Goal: Information Seeking & Learning: Learn about a topic

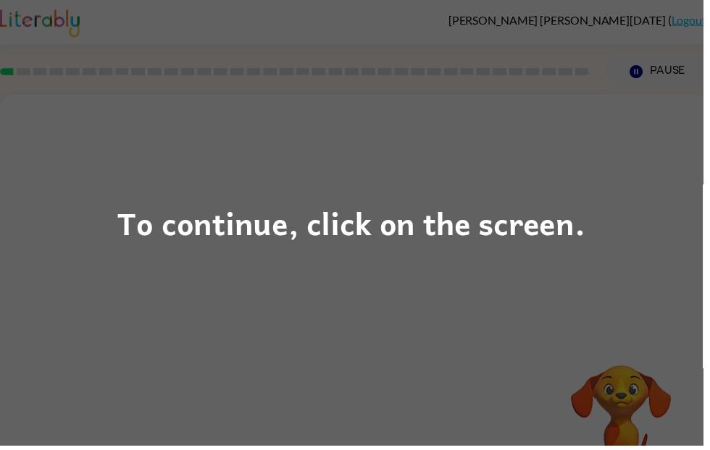
click at [405, 224] on div "To continue, click on the screen." at bounding box center [355, 225] width 472 height 49
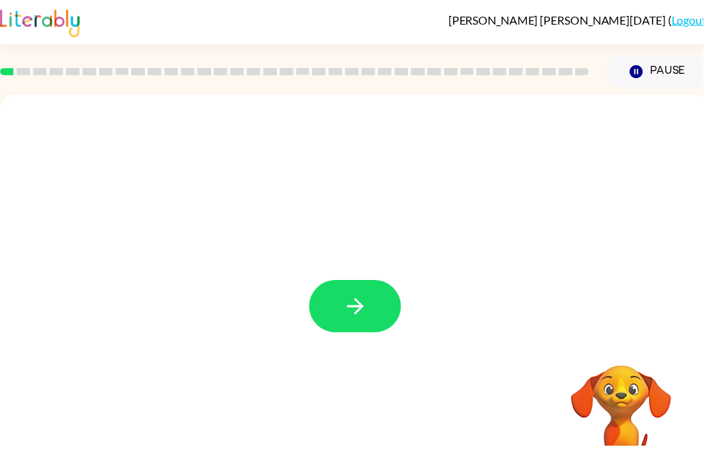
click at [379, 314] on button "button" at bounding box center [358, 309] width 93 height 53
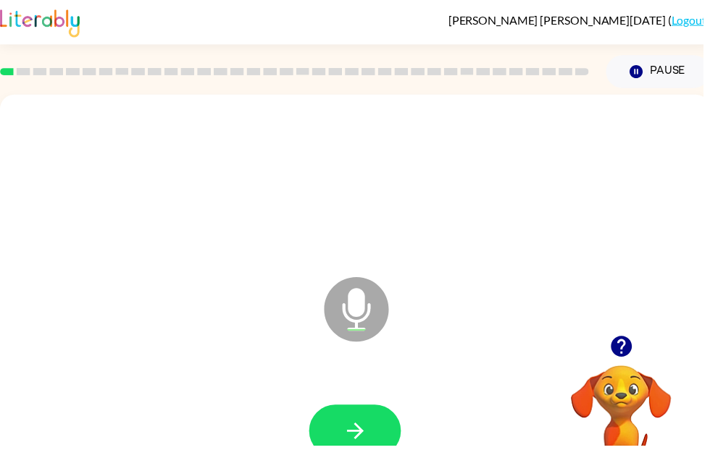
click at [337, 431] on button "button" at bounding box center [358, 435] width 93 height 53
click at [377, 427] on button "button" at bounding box center [358, 435] width 93 height 53
click at [359, 437] on icon "button" at bounding box center [358, 435] width 17 height 17
click at [353, 434] on icon "button" at bounding box center [358, 435] width 25 height 25
click at [354, 447] on icon "button" at bounding box center [358, 435] width 25 height 25
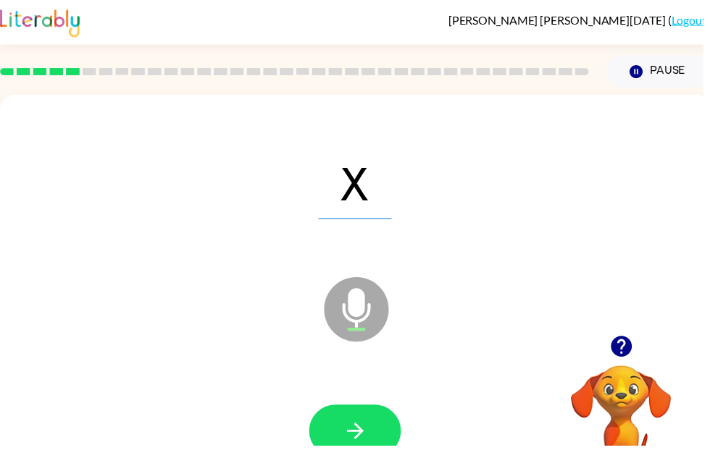
click at [364, 428] on icon "button" at bounding box center [358, 435] width 25 height 25
click at [352, 432] on icon "button" at bounding box center [358, 435] width 25 height 25
click at [382, 429] on button "button" at bounding box center [358, 435] width 93 height 53
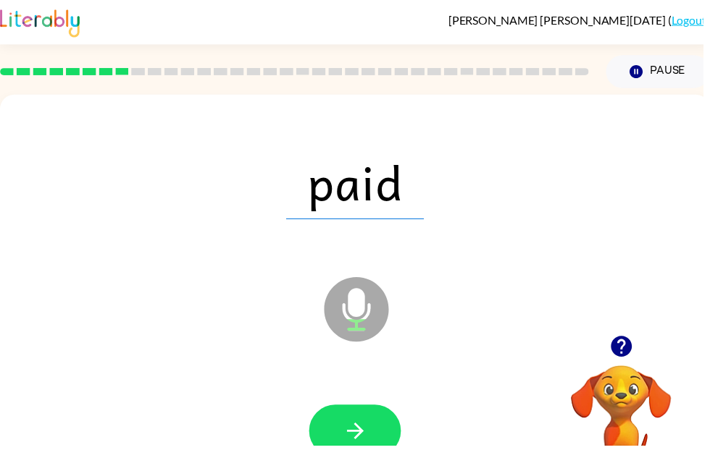
click at [364, 442] on icon "button" at bounding box center [358, 435] width 25 height 25
click at [359, 442] on icon "button" at bounding box center [358, 435] width 17 height 17
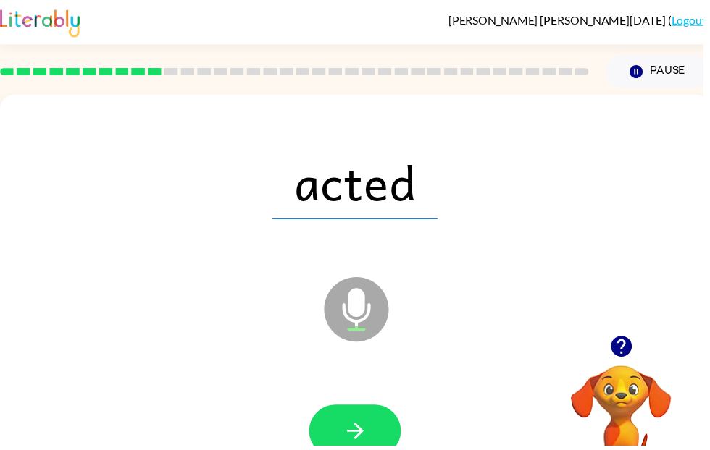
click at [360, 431] on icon "button" at bounding box center [358, 435] width 17 height 17
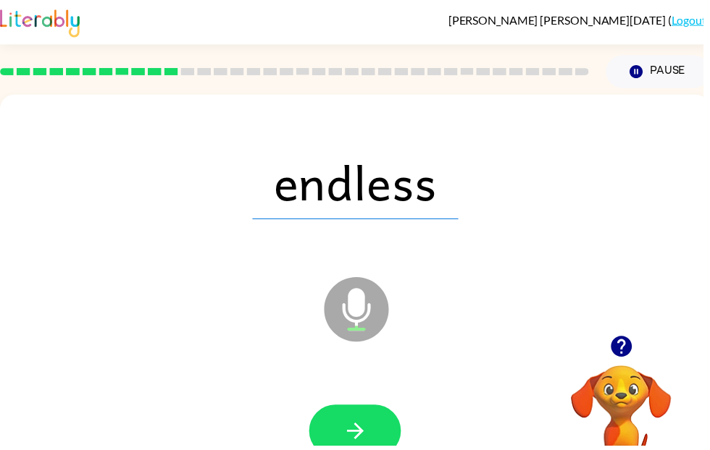
click at [357, 427] on icon "button" at bounding box center [358, 435] width 25 height 25
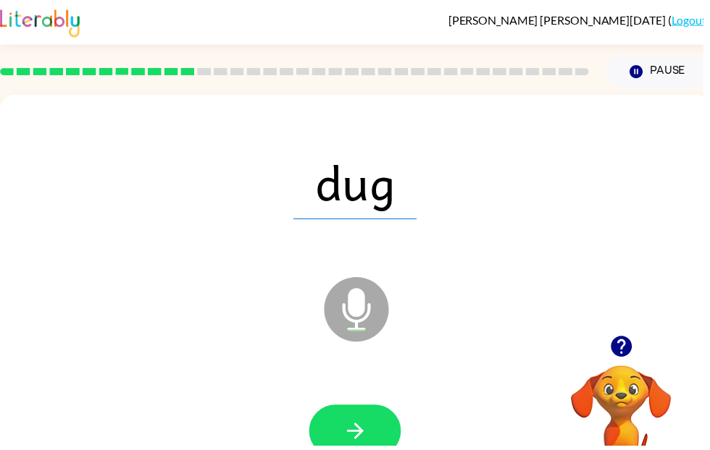
click at [371, 426] on icon "button" at bounding box center [358, 435] width 25 height 25
click at [371, 429] on button "button" at bounding box center [358, 435] width 93 height 53
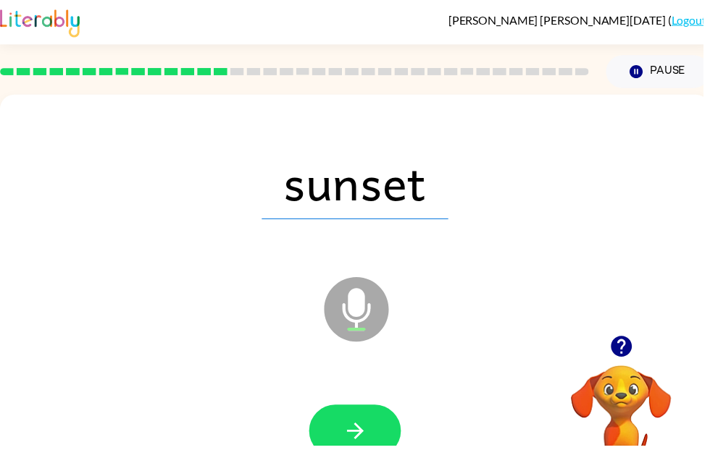
click at [355, 430] on icon "button" at bounding box center [358, 435] width 25 height 25
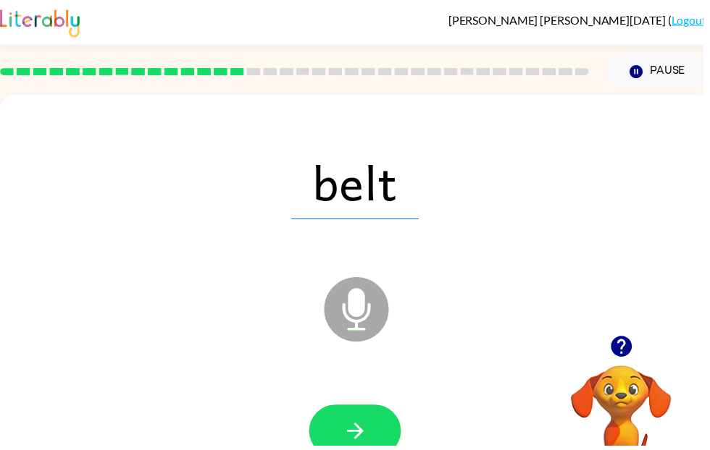
click at [354, 441] on icon "button" at bounding box center [358, 435] width 25 height 25
click at [362, 450] on button "button" at bounding box center [358, 435] width 93 height 53
click at [342, 449] on button "button" at bounding box center [358, 435] width 93 height 53
click at [361, 449] on button "button" at bounding box center [358, 435] width 93 height 53
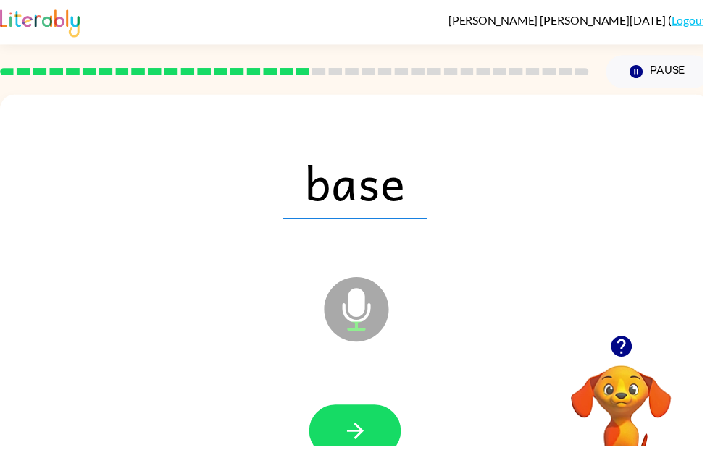
click at [366, 422] on button "button" at bounding box center [358, 435] width 93 height 53
click at [375, 426] on button "button" at bounding box center [358, 435] width 93 height 53
click at [395, 423] on button "button" at bounding box center [358, 435] width 93 height 53
click at [361, 418] on button "button" at bounding box center [358, 435] width 93 height 53
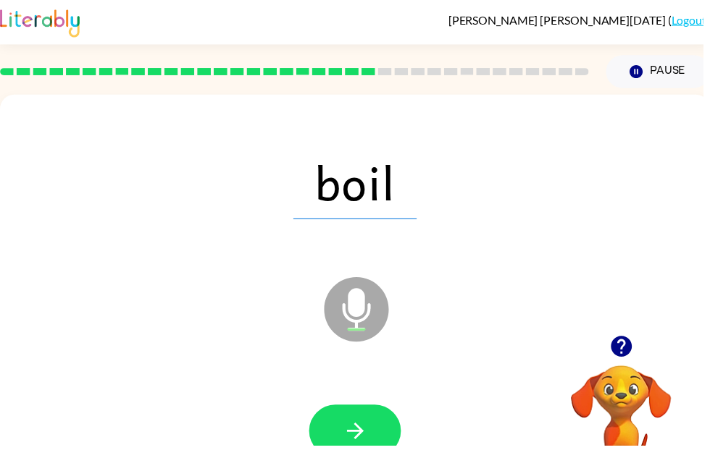
click at [363, 432] on icon "button" at bounding box center [358, 435] width 17 height 17
click at [366, 432] on icon "button" at bounding box center [358, 435] width 25 height 25
click at [379, 431] on button "button" at bounding box center [358, 435] width 93 height 53
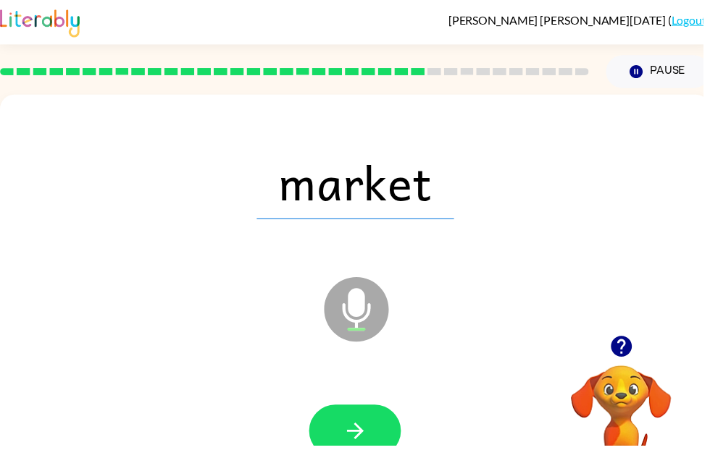
click at [361, 449] on button "button" at bounding box center [358, 435] width 93 height 53
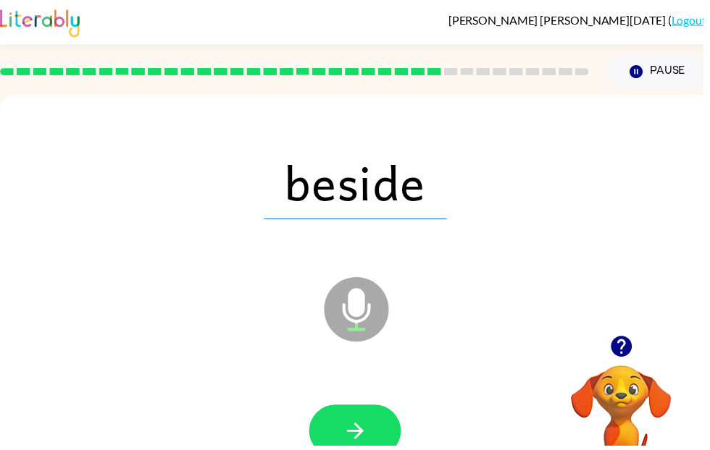
click at [366, 450] on button "button" at bounding box center [358, 435] width 93 height 53
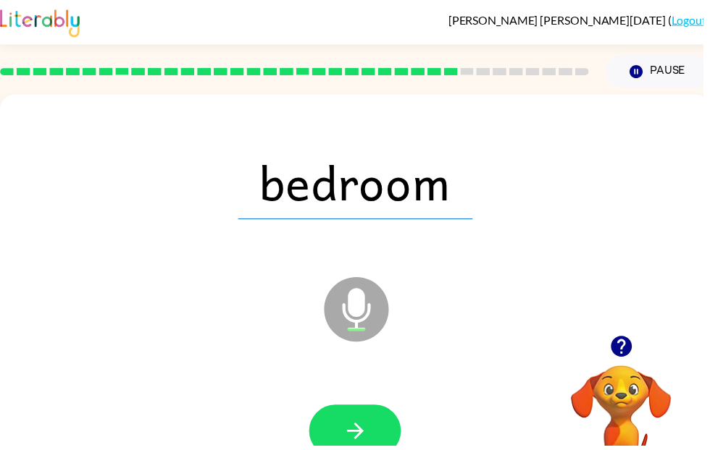
click at [356, 431] on icon "button" at bounding box center [358, 435] width 25 height 25
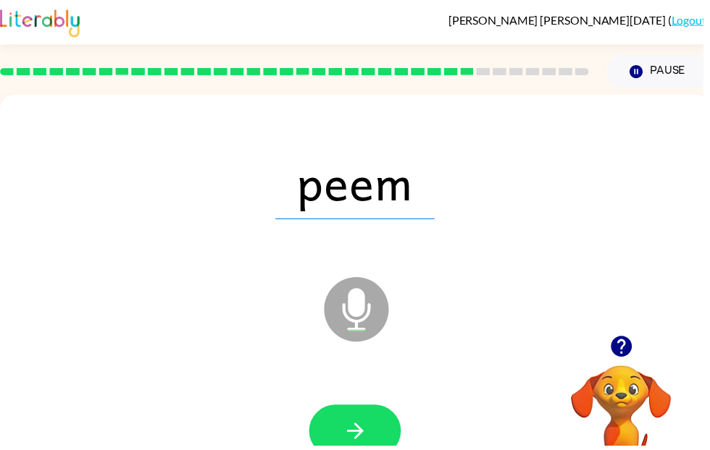
click at [376, 450] on button "button" at bounding box center [358, 435] width 93 height 53
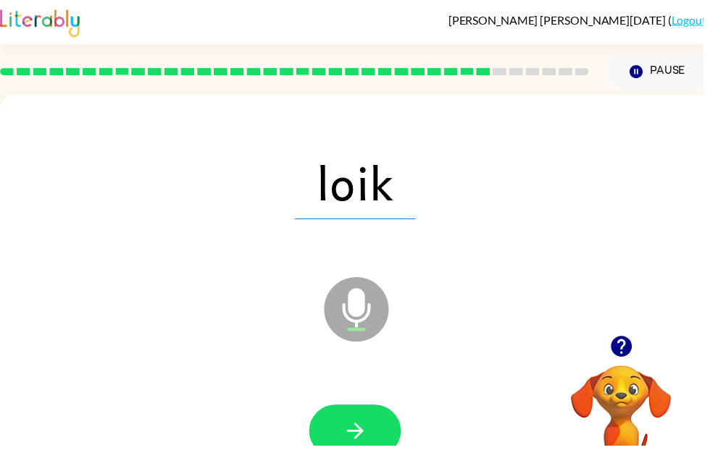
click at [365, 426] on icon "button" at bounding box center [358, 435] width 25 height 25
click at [361, 425] on icon "button" at bounding box center [358, 435] width 25 height 25
click at [372, 447] on button "button" at bounding box center [358, 435] width 93 height 53
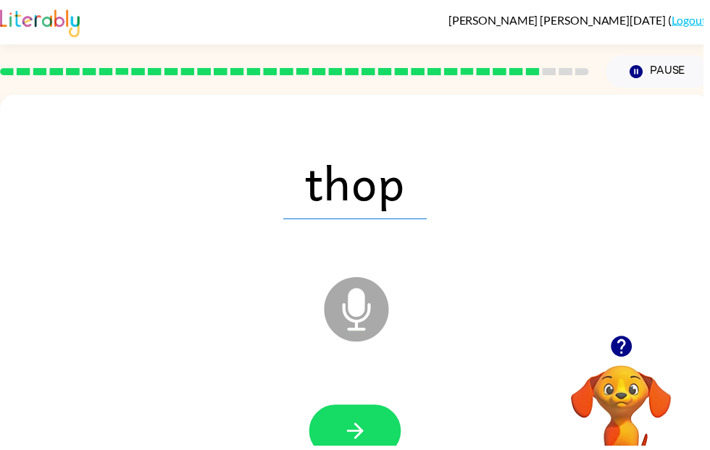
click at [390, 434] on button "button" at bounding box center [358, 435] width 93 height 53
click at [353, 450] on button "button" at bounding box center [358, 435] width 93 height 53
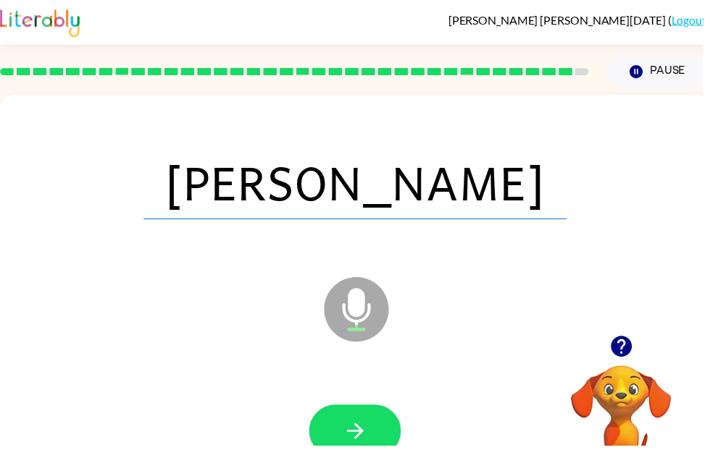
click at [365, 432] on icon "button" at bounding box center [358, 435] width 25 height 25
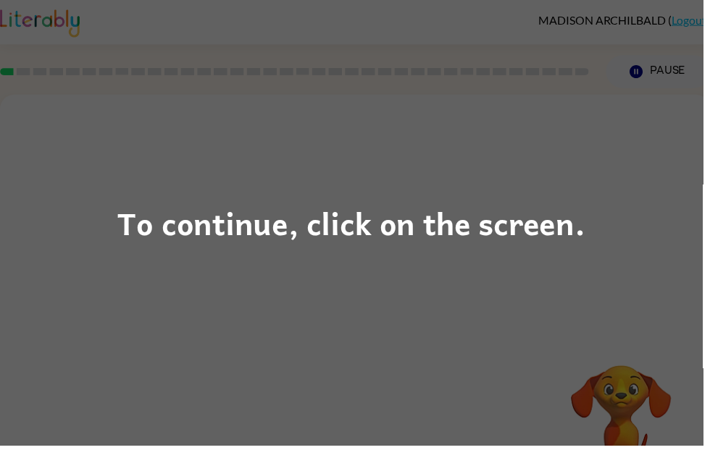
click at [641, 190] on div "To continue, click on the screen." at bounding box center [355, 225] width 710 height 450
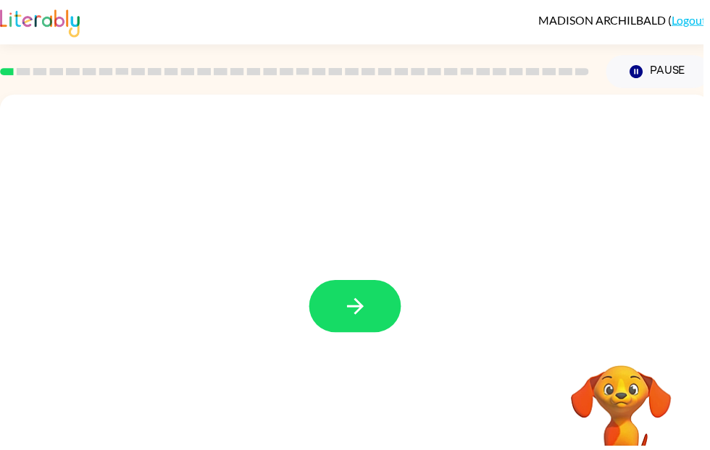
click at [350, 295] on button "button" at bounding box center [358, 309] width 93 height 53
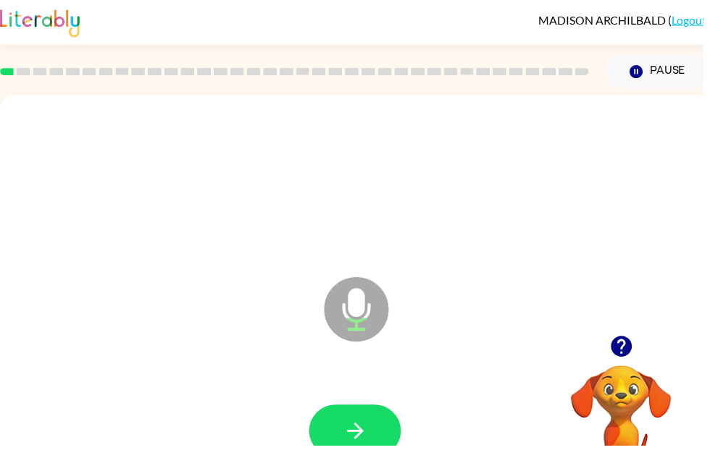
click at [370, 421] on button "button" at bounding box center [358, 435] width 93 height 53
click at [374, 428] on button "button" at bounding box center [358, 435] width 93 height 53
click at [357, 430] on icon "button" at bounding box center [358, 435] width 25 height 25
click at [348, 426] on icon "button" at bounding box center [358, 435] width 25 height 25
click at [345, 432] on button "button" at bounding box center [358, 435] width 93 height 53
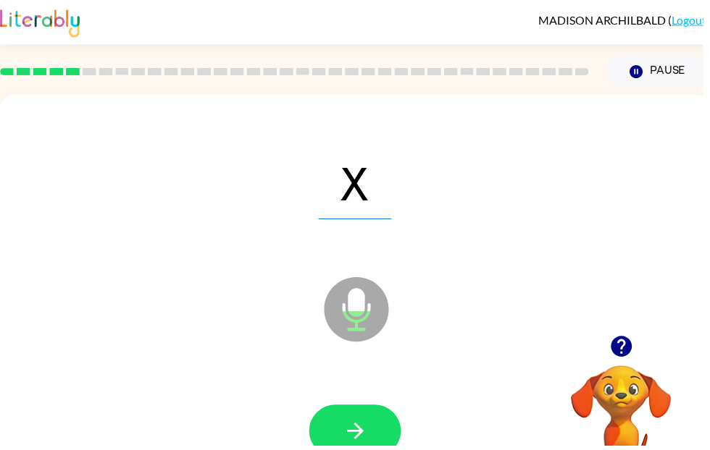
click at [350, 415] on button "button" at bounding box center [358, 435] width 93 height 53
click at [345, 434] on button "button" at bounding box center [358, 435] width 93 height 53
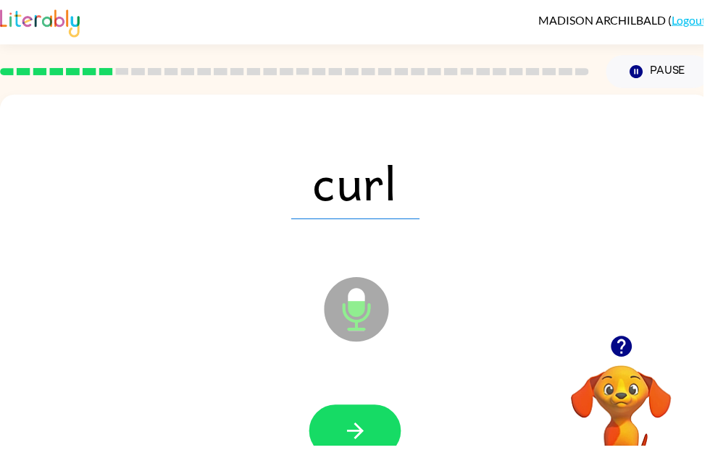
click at [333, 426] on button "button" at bounding box center [358, 435] width 93 height 53
click at [333, 448] on button "button" at bounding box center [358, 435] width 93 height 53
click at [344, 432] on button "button" at bounding box center [358, 435] width 93 height 53
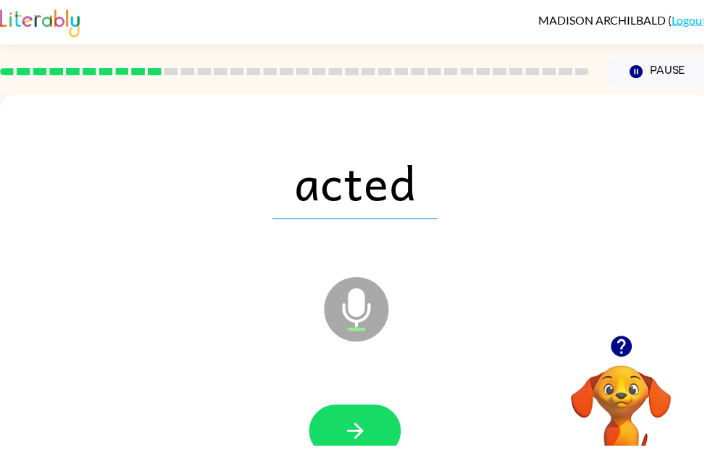
click at [358, 421] on button "button" at bounding box center [358, 435] width 93 height 53
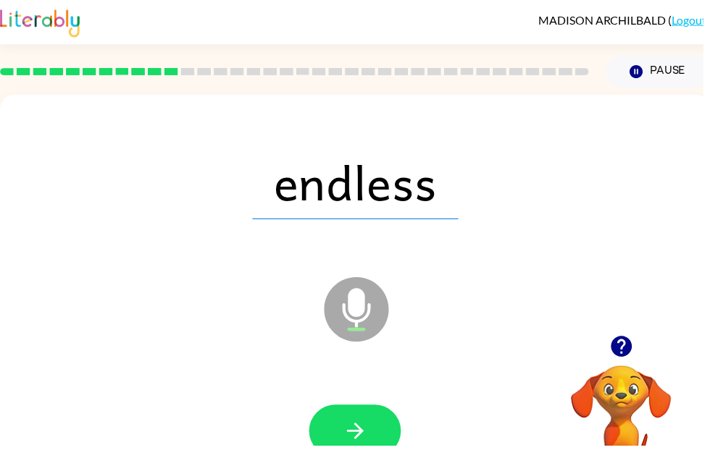
click at [330, 450] on button "button" at bounding box center [358, 435] width 93 height 53
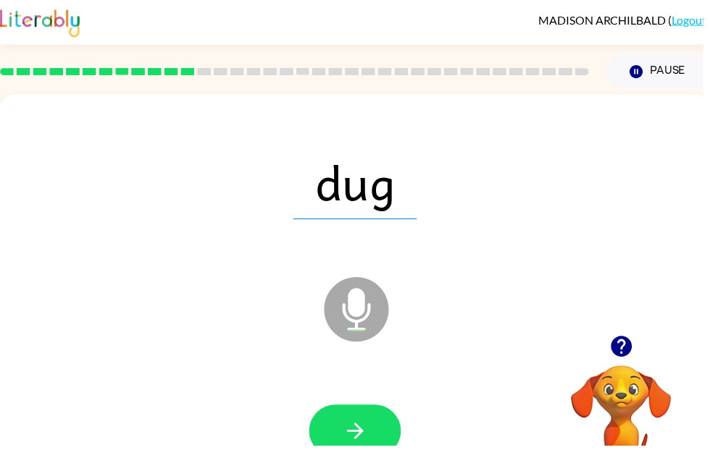
click at [335, 446] on button "button" at bounding box center [358, 435] width 93 height 53
click at [362, 425] on icon "button" at bounding box center [358, 435] width 25 height 25
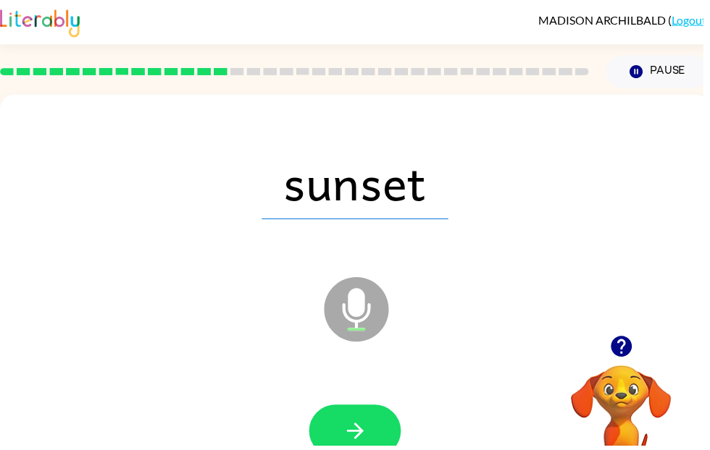
click at [354, 450] on button "button" at bounding box center [358, 435] width 93 height 53
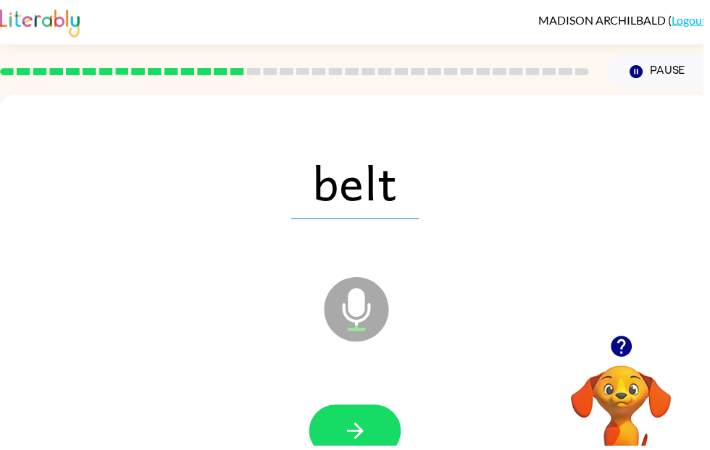
click at [344, 428] on button "button" at bounding box center [358, 435] width 93 height 53
click at [359, 441] on icon "button" at bounding box center [358, 435] width 25 height 25
click at [373, 447] on button "button" at bounding box center [358, 435] width 93 height 53
click at [377, 444] on button "button" at bounding box center [358, 435] width 93 height 53
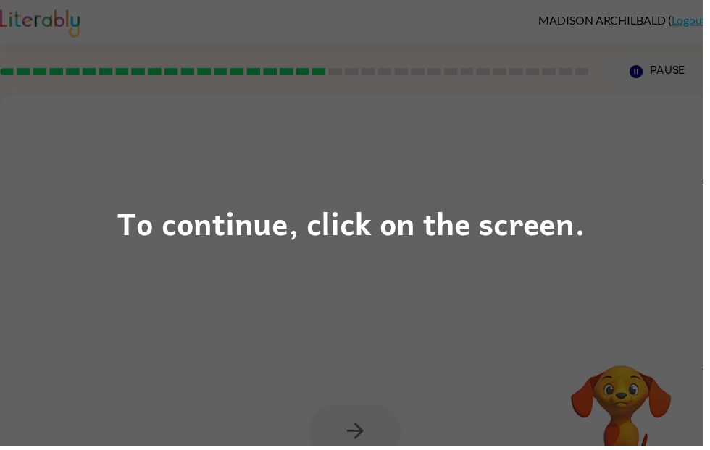
click at [318, 231] on div "To continue, click on the screen." at bounding box center [355, 225] width 472 height 49
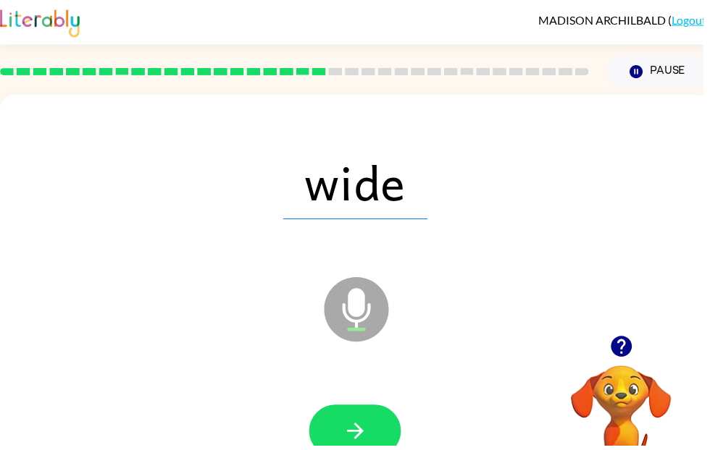
click at [330, 427] on button "button" at bounding box center [358, 435] width 93 height 53
click at [346, 419] on button "button" at bounding box center [358, 435] width 93 height 53
click at [350, 439] on icon "button" at bounding box center [358, 435] width 25 height 25
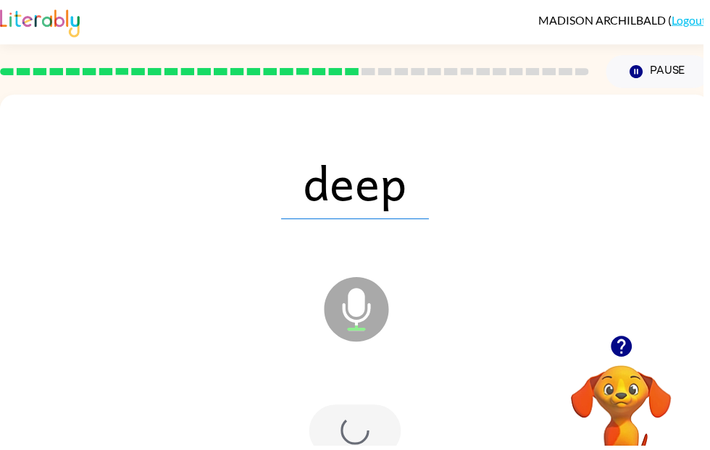
click at [348, 430] on div at bounding box center [358, 435] width 93 height 53
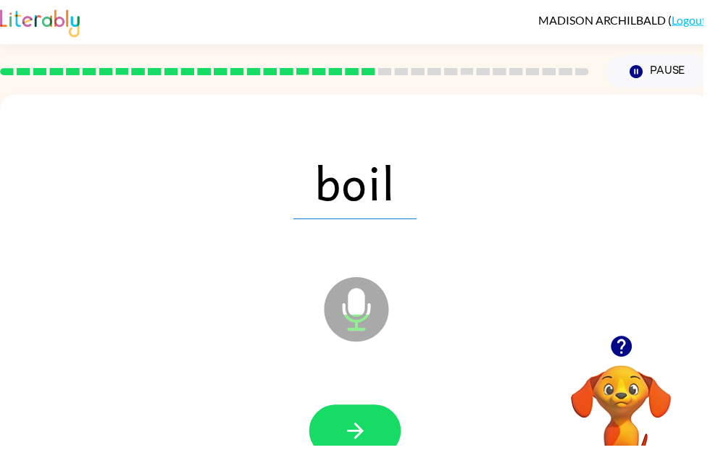
click at [350, 421] on button "button" at bounding box center [358, 435] width 93 height 53
click at [347, 450] on button "button" at bounding box center [358, 435] width 93 height 53
click at [349, 434] on icon "button" at bounding box center [358, 435] width 25 height 25
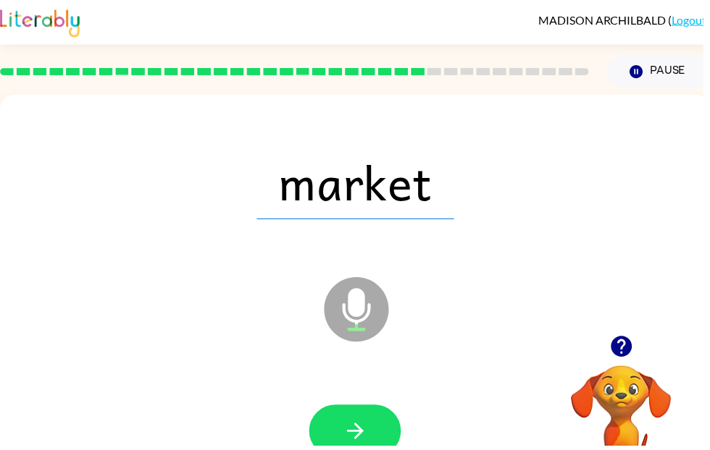
click at [366, 441] on icon "button" at bounding box center [358, 435] width 25 height 25
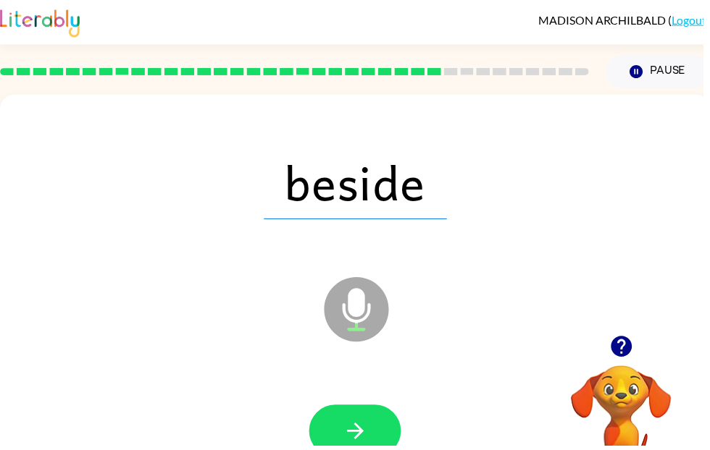
click at [377, 443] on button "button" at bounding box center [358, 435] width 93 height 53
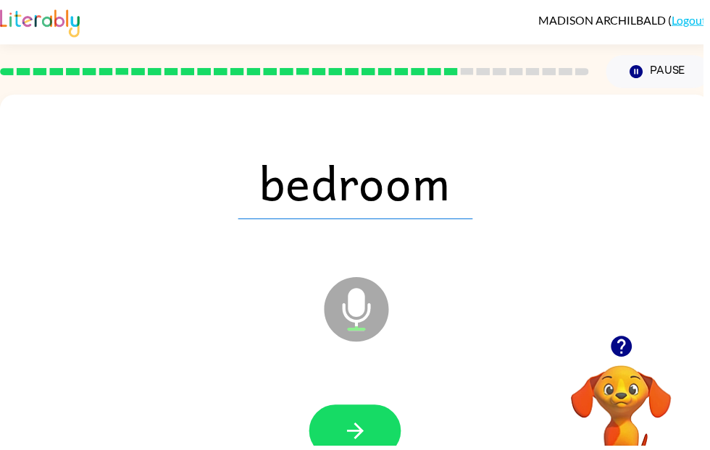
click at [363, 429] on icon "button" at bounding box center [358, 435] width 25 height 25
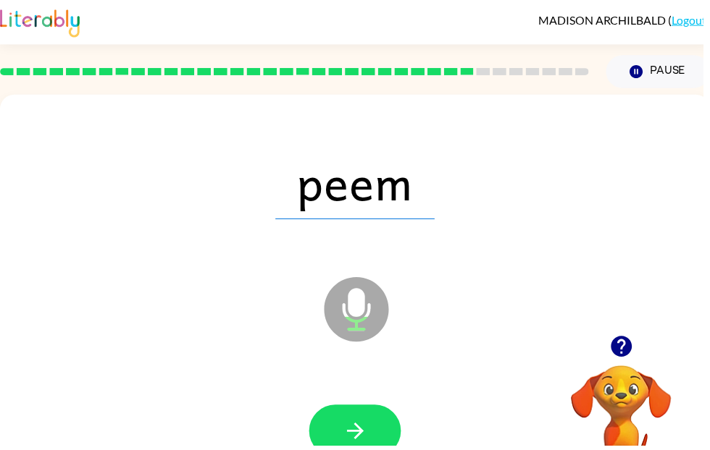
click at [366, 429] on icon "button" at bounding box center [358, 435] width 25 height 25
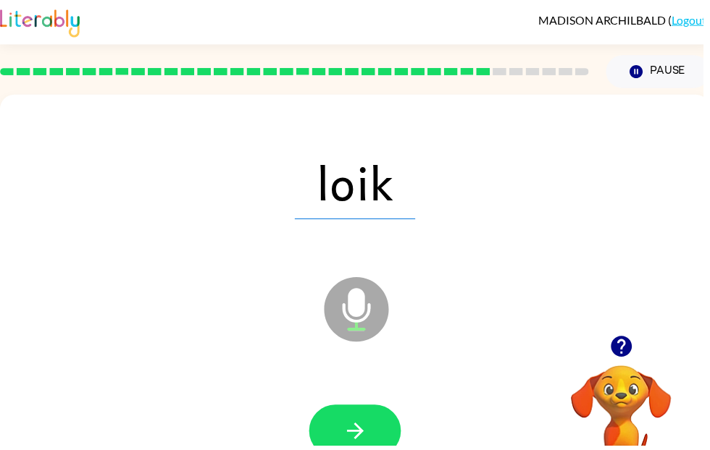
click at [372, 434] on button "button" at bounding box center [358, 435] width 93 height 53
click at [374, 422] on button "button" at bounding box center [358, 435] width 93 height 53
click at [385, 426] on button "button" at bounding box center [358, 435] width 93 height 53
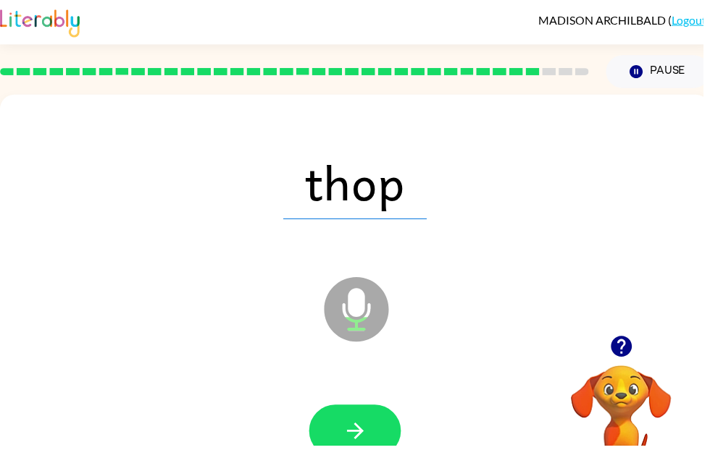
click at [367, 429] on icon "button" at bounding box center [358, 435] width 25 height 25
click at [360, 437] on icon "button" at bounding box center [358, 435] width 17 height 17
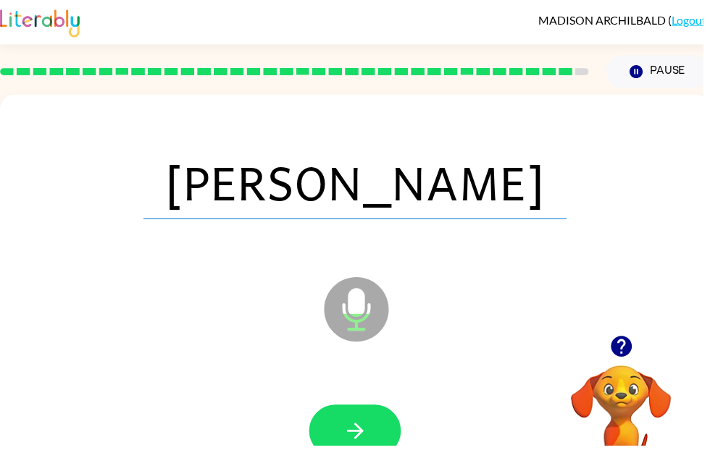
click at [369, 420] on button "button" at bounding box center [358, 435] width 93 height 53
